Goal: Task Accomplishment & Management: Manage account settings

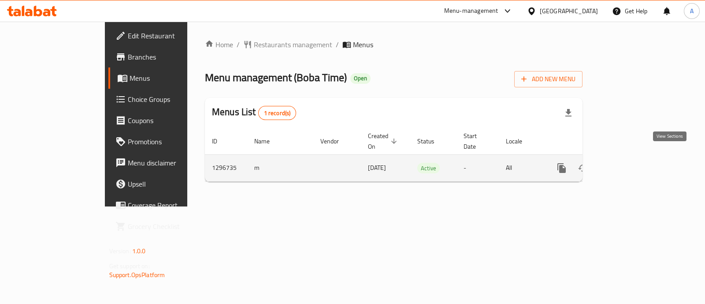
click at [636, 163] on link "enhanced table" at bounding box center [625, 167] width 21 height 21
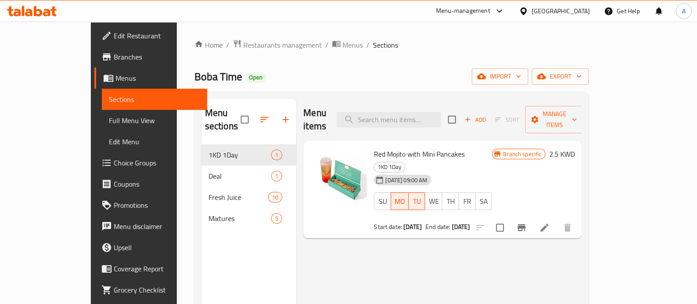
click at [574, 148] on h6 "2.5 KWD" at bounding box center [562, 154] width 26 height 12
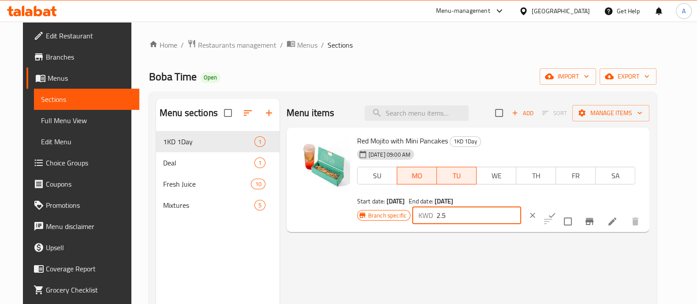
click at [521, 206] on input "2.5" at bounding box center [478, 215] width 85 height 18
type input "2"
click at [562, 205] on button "ok" at bounding box center [551, 214] width 19 height 19
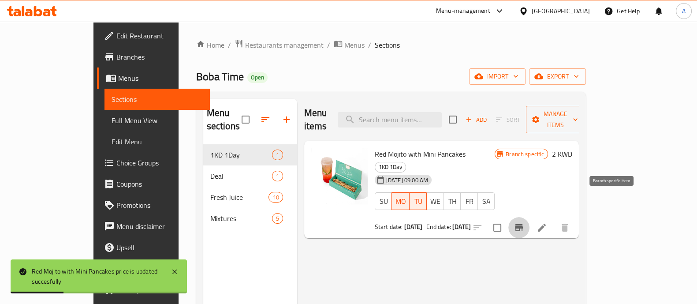
click at [529, 217] on button "Branch-specific-item" at bounding box center [518, 227] width 21 height 21
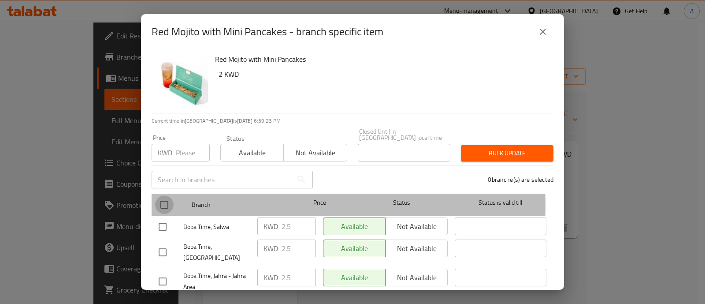
click at [165, 198] on input "checkbox" at bounding box center [164, 204] width 19 height 19
checkbox input "true"
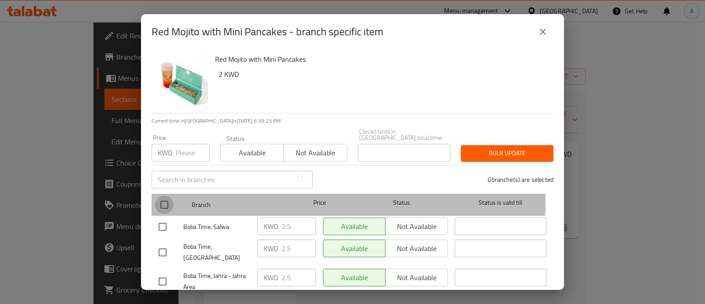
checkbox input "true"
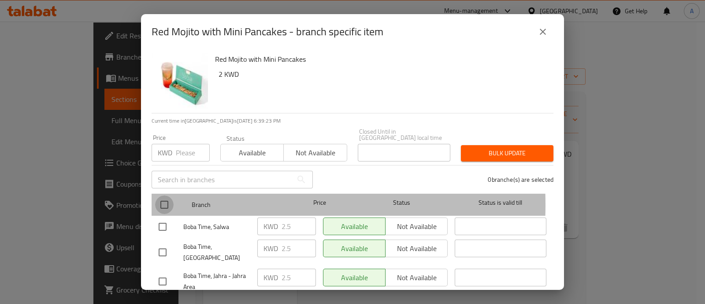
checkbox input "true"
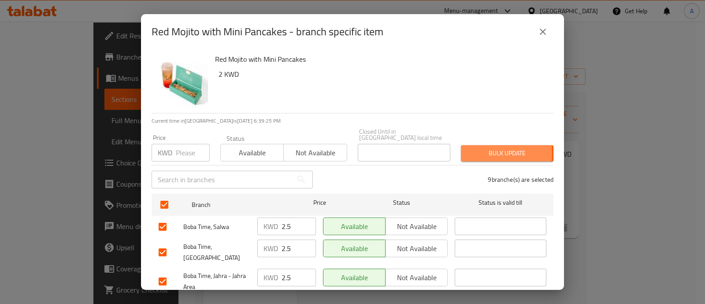
click at [481, 148] on span "Bulk update" at bounding box center [507, 153] width 78 height 11
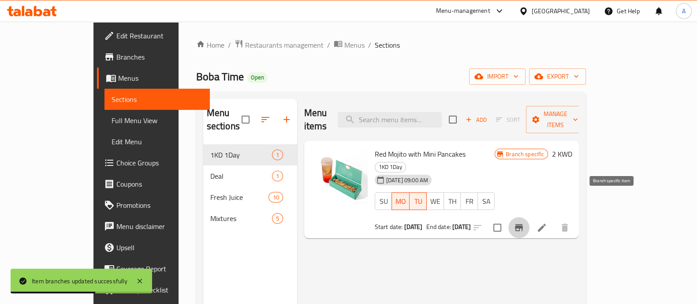
click at [529, 217] on button "Branch-specific-item" at bounding box center [518, 227] width 21 height 21
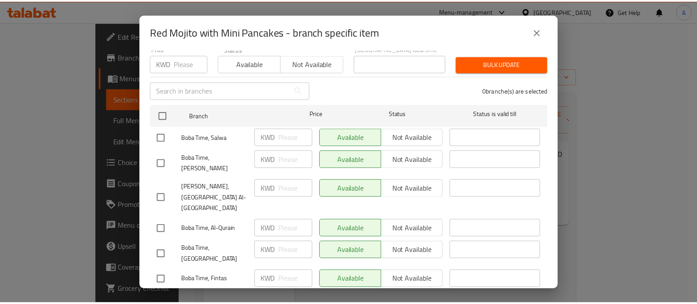
scroll to position [155, 0]
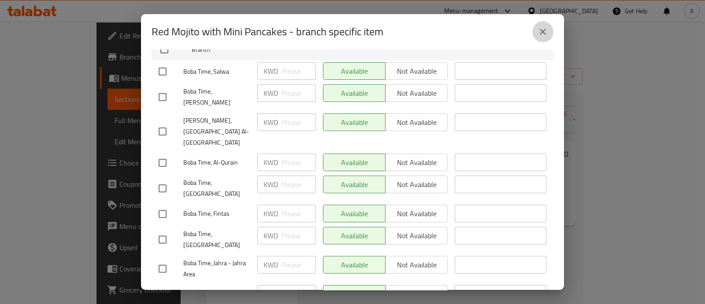
click at [541, 36] on icon "close" at bounding box center [543, 31] width 11 height 11
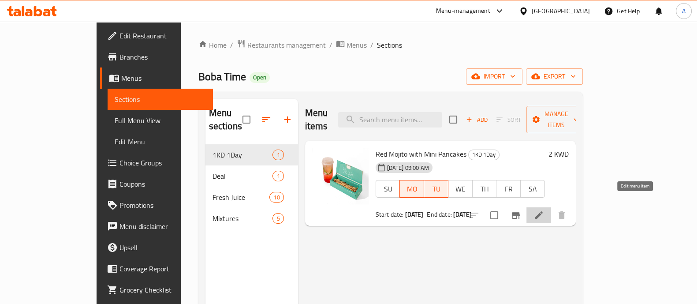
click at [544, 210] on icon at bounding box center [538, 215] width 11 height 11
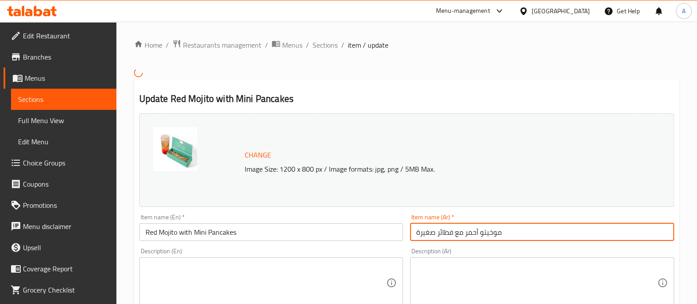
click at [416, 230] on input "موخيتو أحمر مع فطائر صغيرة" at bounding box center [542, 232] width 264 height 18
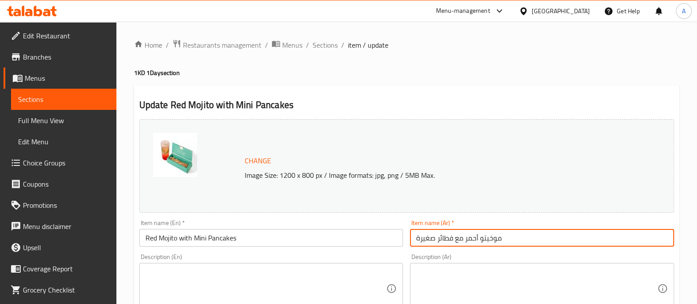
click at [419, 238] on input "موخيتو أحمر مع فطائر صغيرة" at bounding box center [542, 238] width 264 height 18
click at [419, 238] on input "موخيتو أحمر مع فطائر" at bounding box center [542, 238] width 264 height 18
drag, startPoint x: 494, startPoint y: 239, endPoint x: 502, endPoint y: 239, distance: 8.8
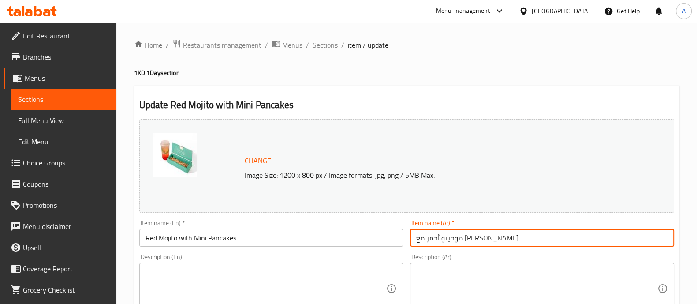
drag, startPoint x: 502, startPoint y: 239, endPoint x: 492, endPoint y: 238, distance: 10.7
click at [492, 238] on input "موخيتو أحمر مع [PERSON_NAME]" at bounding box center [542, 238] width 264 height 18
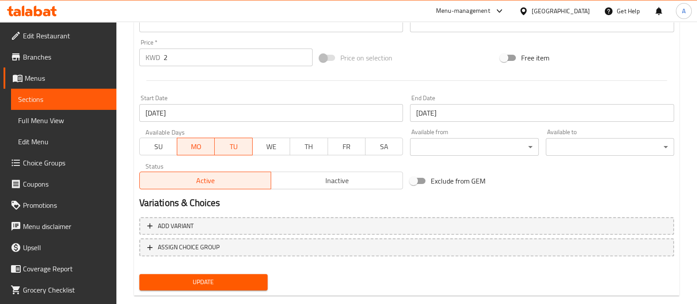
scroll to position [331, 0]
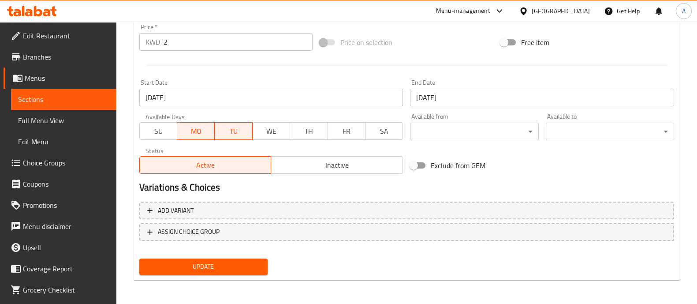
type input "موهيتو أحمر مع [PERSON_NAME]"
click at [227, 258] on button "Update" at bounding box center [203, 266] width 128 height 16
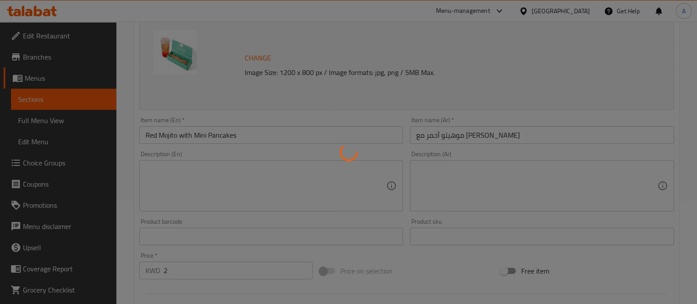
scroll to position [0, 0]
